Goal: Task Accomplishment & Management: Complete application form

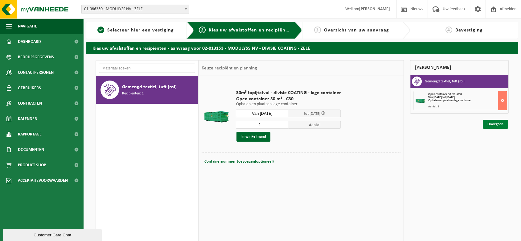
click at [493, 124] on link "Doorgaan" at bounding box center [495, 124] width 25 height 9
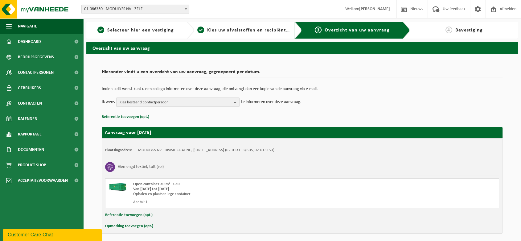
click at [176, 104] on span "Kies bestaand contactpersoon" at bounding box center [176, 102] width 112 height 9
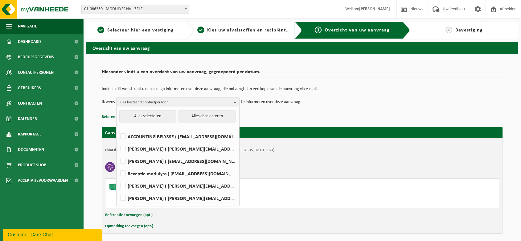
drag, startPoint x: 179, startPoint y: 104, endPoint x: 195, endPoint y: 106, distance: 15.8
click at [180, 104] on span "Kies bestaand contactpersoon" at bounding box center [176, 102] width 112 height 9
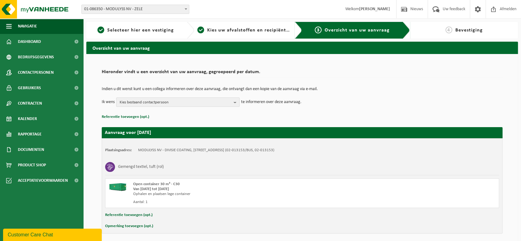
click at [189, 100] on span "Kies bestaand contactpersoon" at bounding box center [176, 102] width 112 height 9
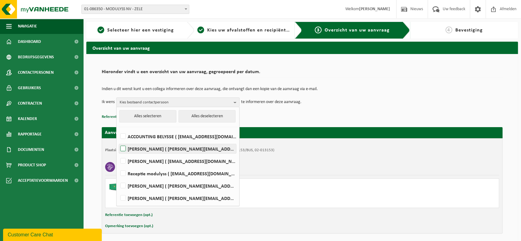
click at [147, 149] on label "[PERSON_NAME] ( [PERSON_NAME][EMAIL_ADDRESS][DOMAIN_NAME] )" at bounding box center [177, 148] width 117 height 9
click at [118, 141] on input "[PERSON_NAME] ( [PERSON_NAME][EMAIL_ADDRESS][DOMAIN_NAME] )" at bounding box center [118, 141] width 0 height 0
checkbox input "true"
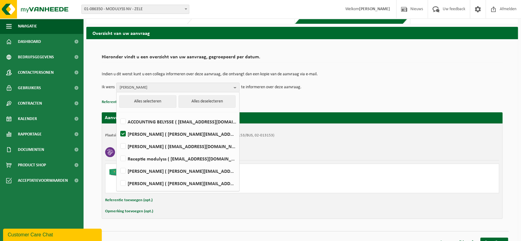
scroll to position [23, 0]
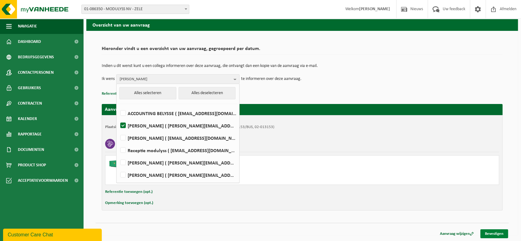
click at [491, 234] on link "Bevestigen" at bounding box center [495, 233] width 28 height 9
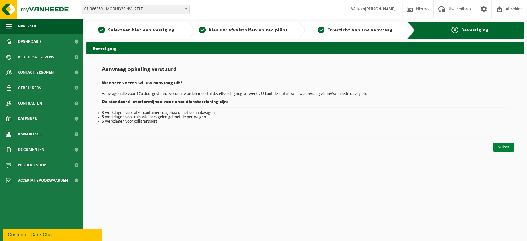
click at [503, 148] on link "Sluiten" at bounding box center [503, 147] width 21 height 9
